Goal: Find specific page/section: Find specific page/section

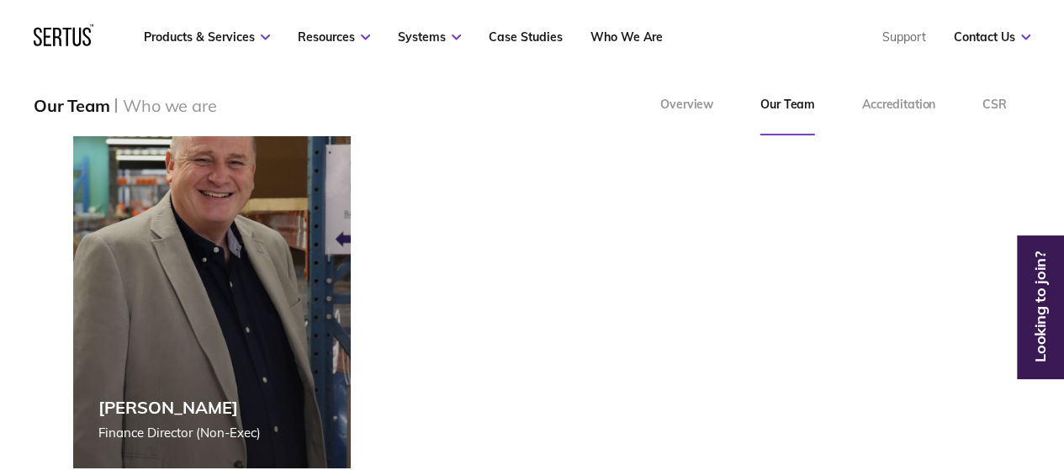
scroll to position [3784, 0]
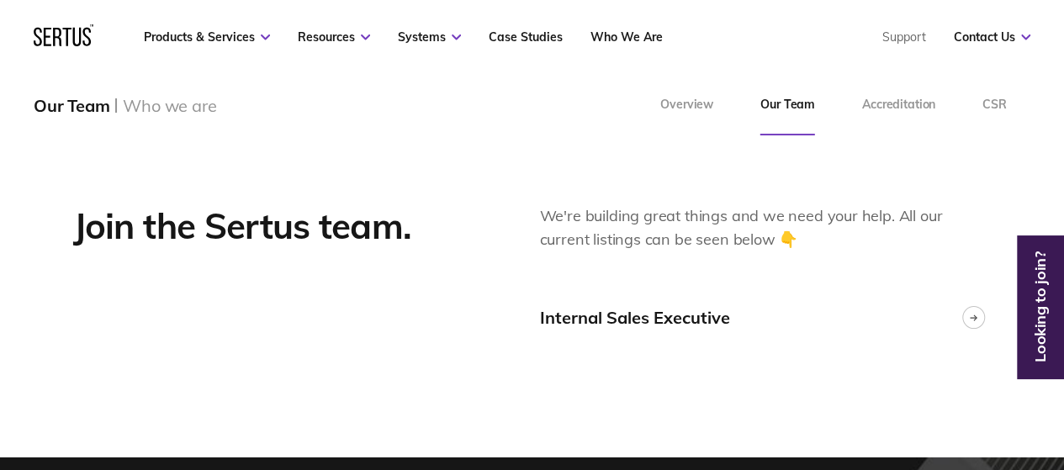
scroll to position [4205, 0]
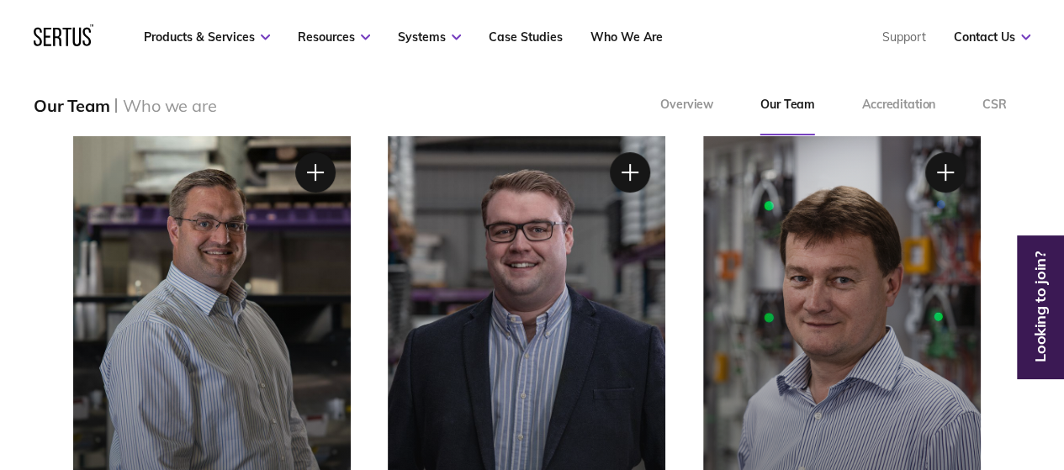
scroll to position [252, 0]
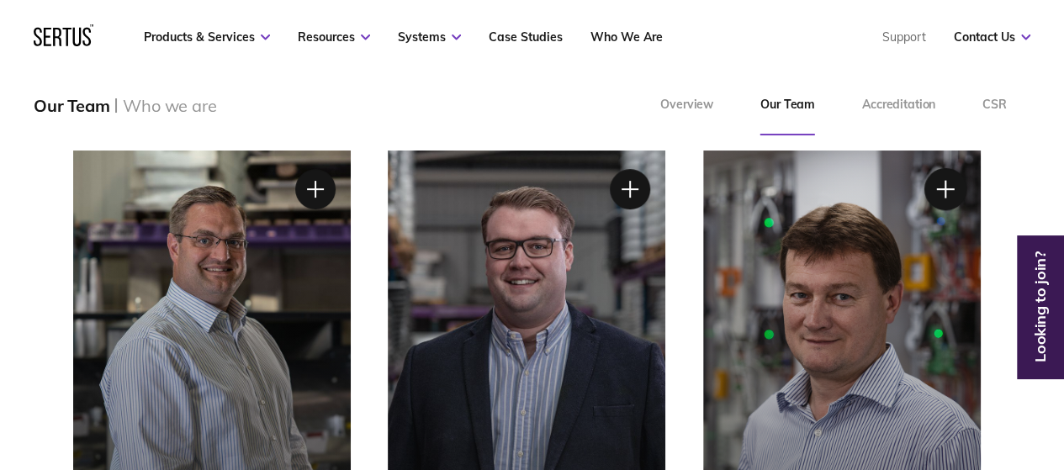
click at [944, 191] on div at bounding box center [945, 189] width 42 height 42
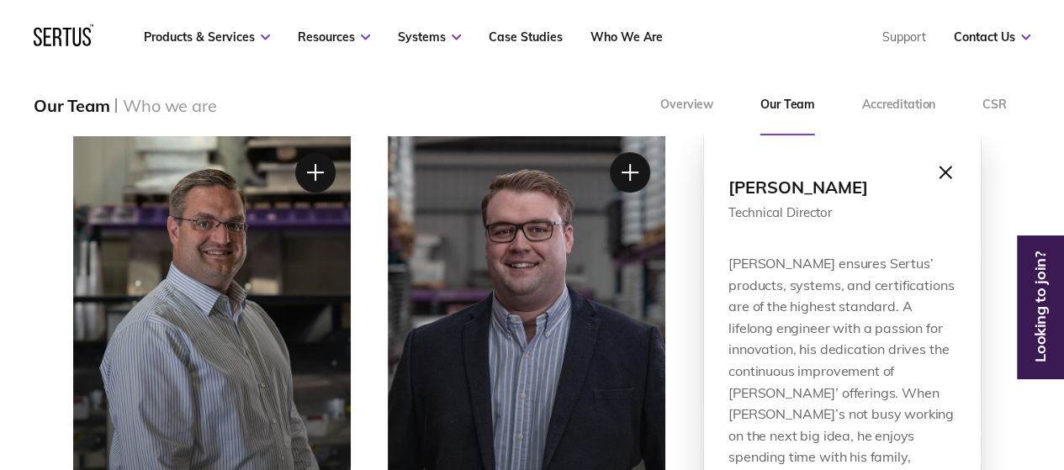
scroll to position [168, 0]
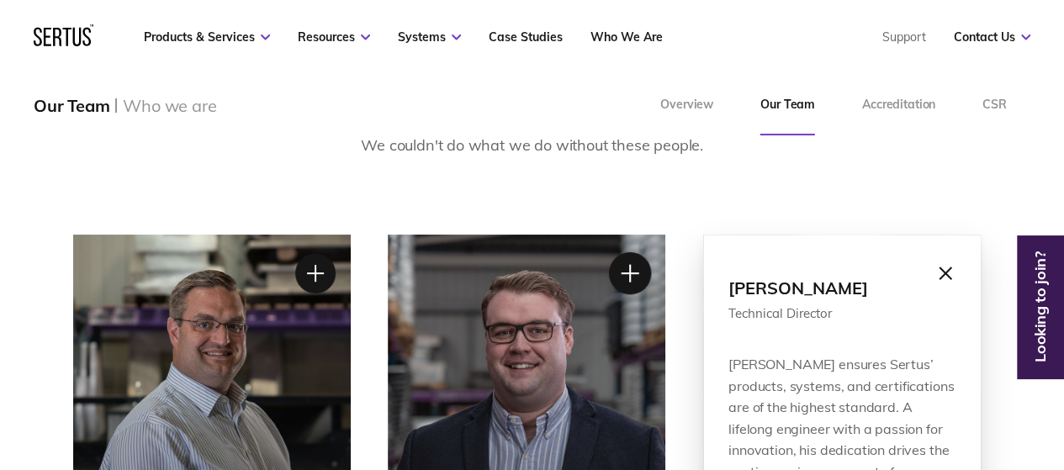
click at [636, 277] on div at bounding box center [630, 273] width 42 height 42
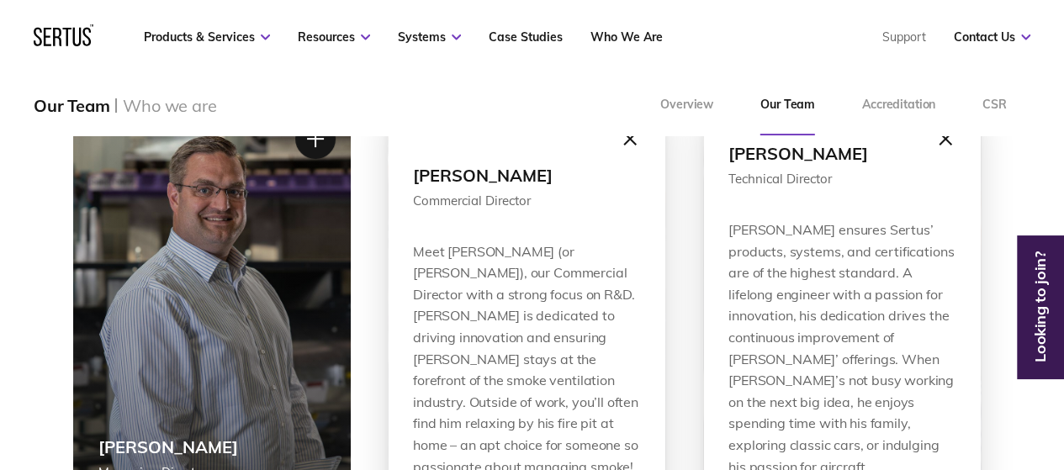
scroll to position [252, 0]
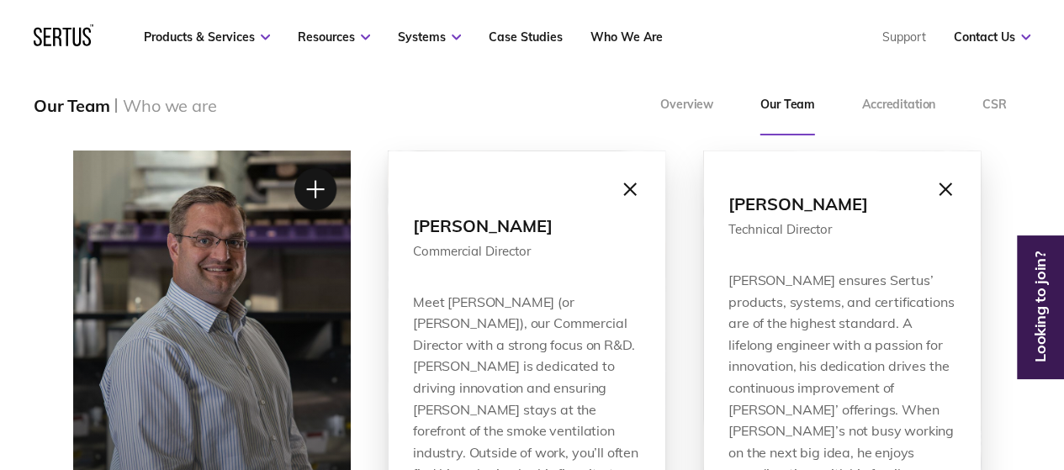
click at [315, 188] on div at bounding box center [315, 189] width 42 height 42
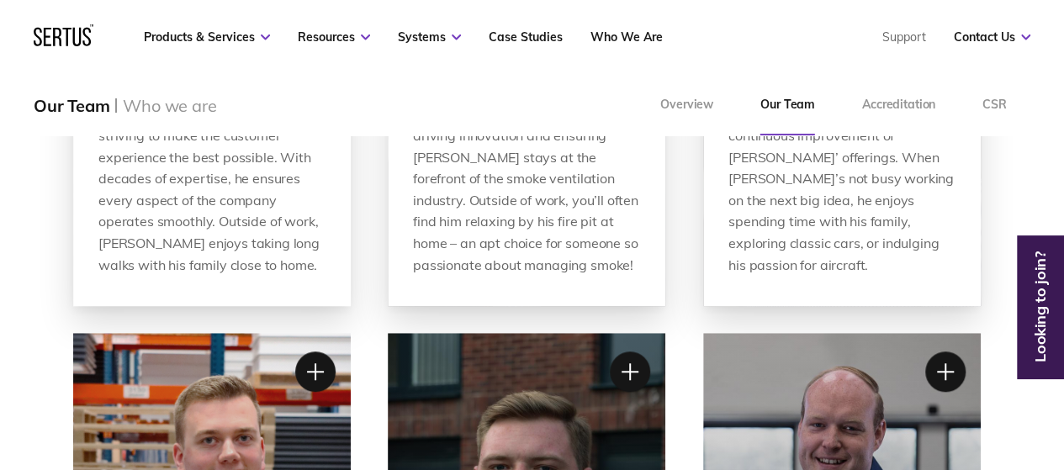
scroll to position [673, 0]
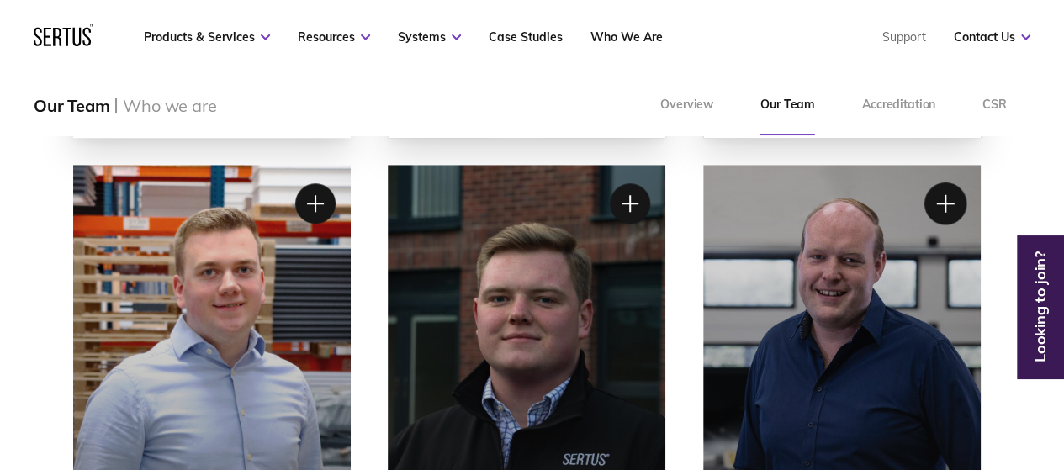
click at [942, 212] on div at bounding box center [945, 203] width 42 height 42
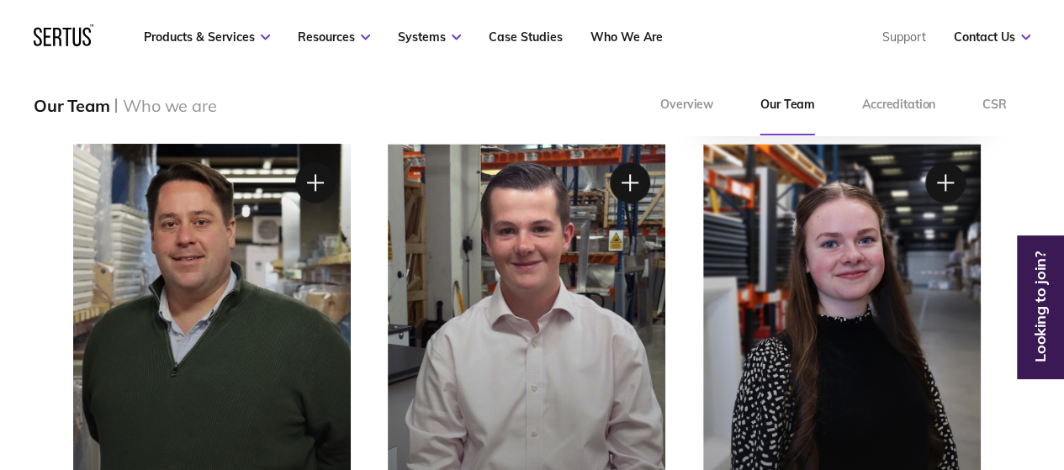
scroll to position [1177, 0]
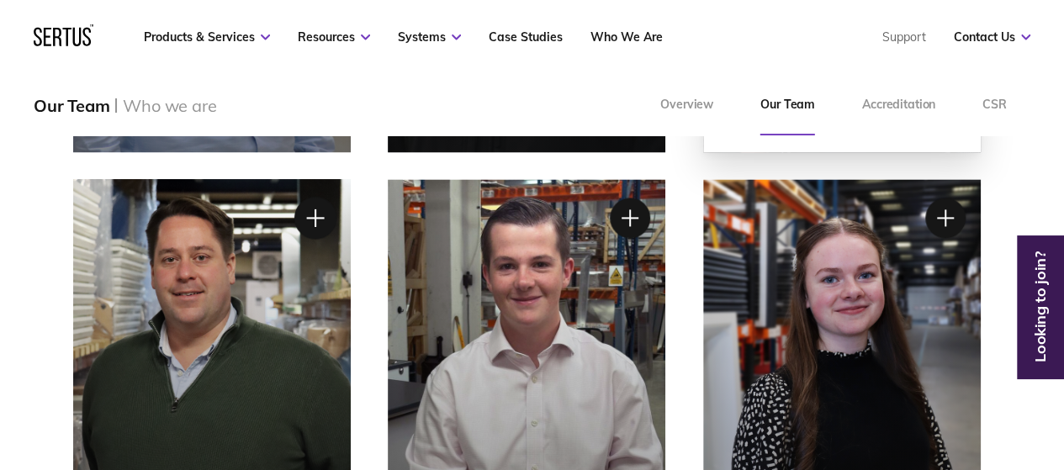
click at [316, 214] on div at bounding box center [315, 218] width 42 height 42
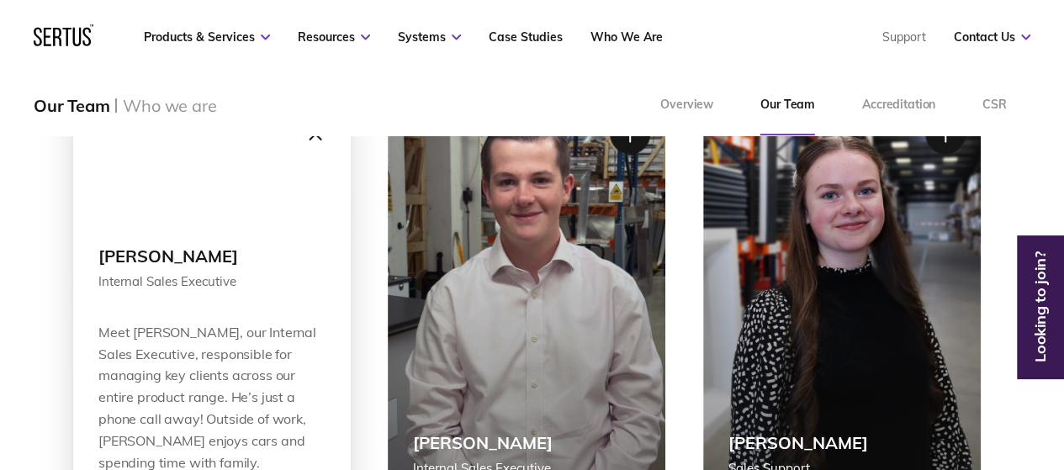
scroll to position [1093, 0]
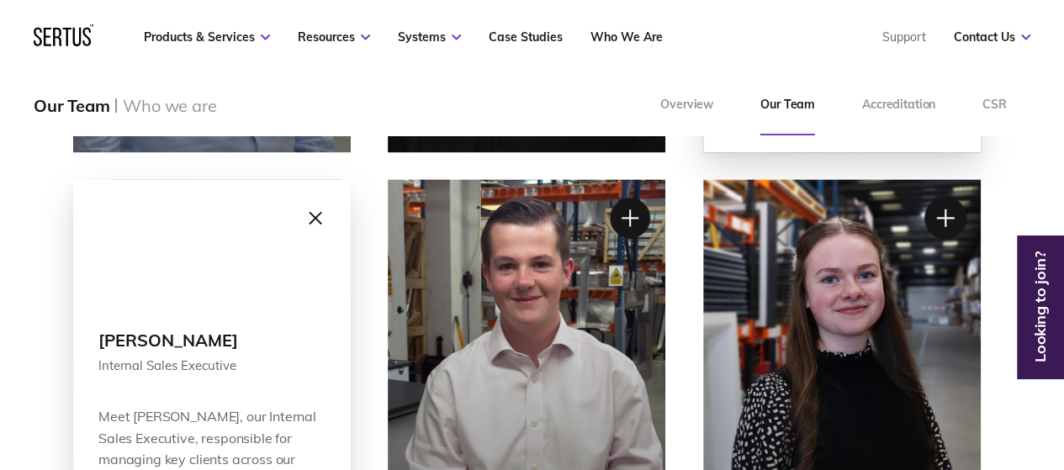
click at [940, 219] on div at bounding box center [945, 218] width 42 height 42
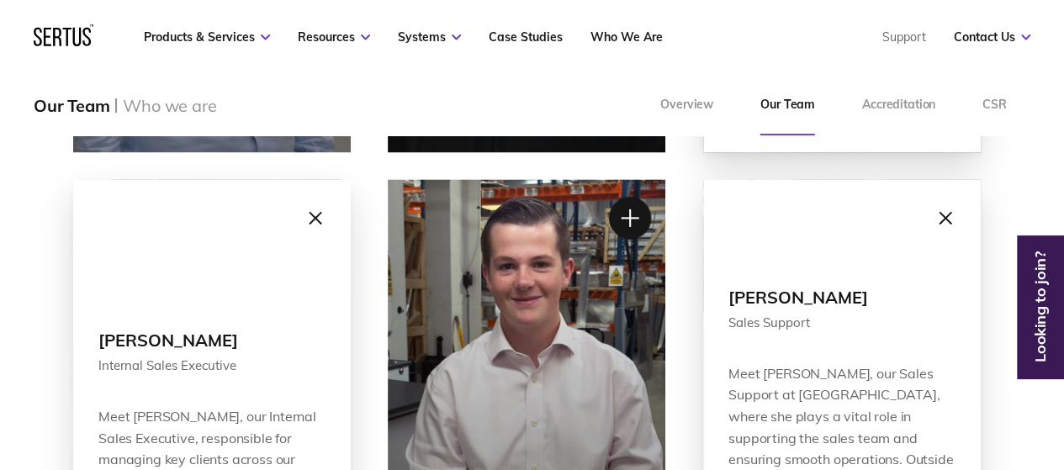
click at [624, 219] on div at bounding box center [630, 218] width 42 height 42
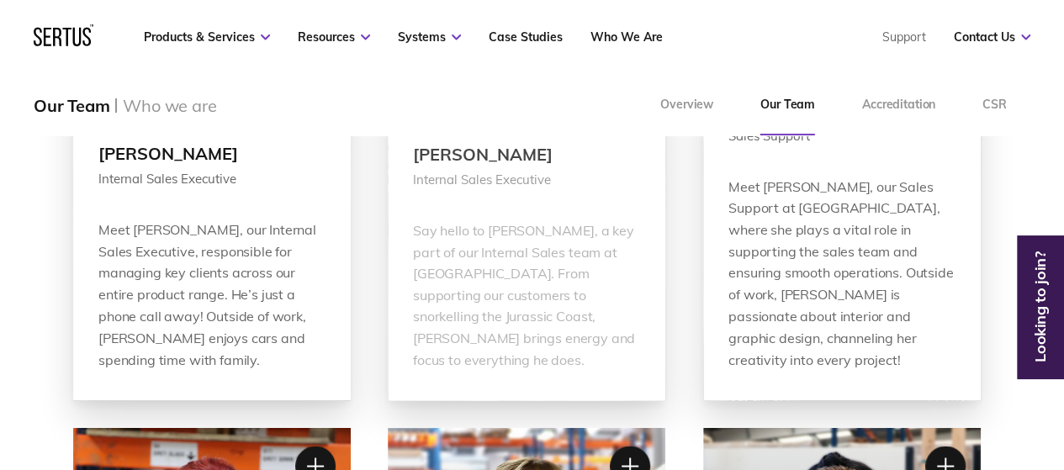
scroll to position [1346, 0]
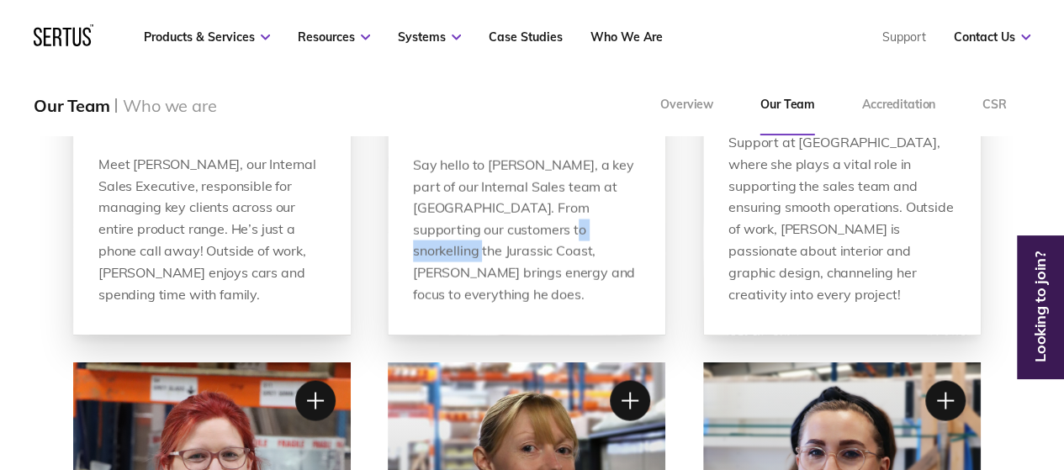
drag, startPoint x: 590, startPoint y: 253, endPoint x: 505, endPoint y: 253, distance: 85.8
click at [505, 253] on div "Say hello to [PERSON_NAME], a key part of our Internal Sales team at [GEOGRAPHI…" at bounding box center [526, 229] width 227 height 151
copy div "Jurassic Coast"
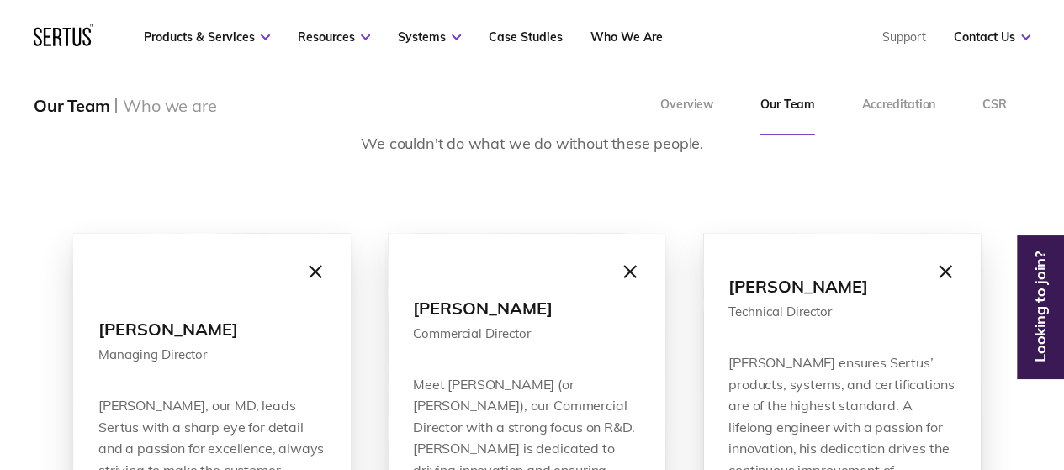
scroll to position [168, 0]
